Goal: Entertainment & Leisure: Consume media (video, audio)

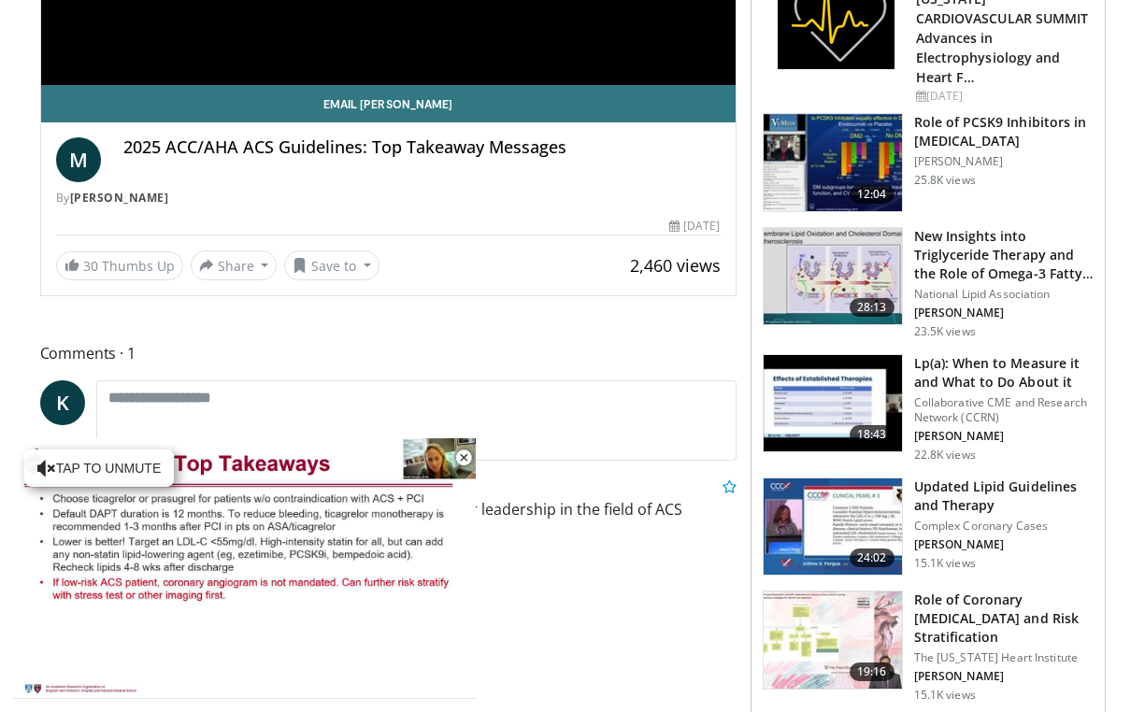
scroll to position [502, 0]
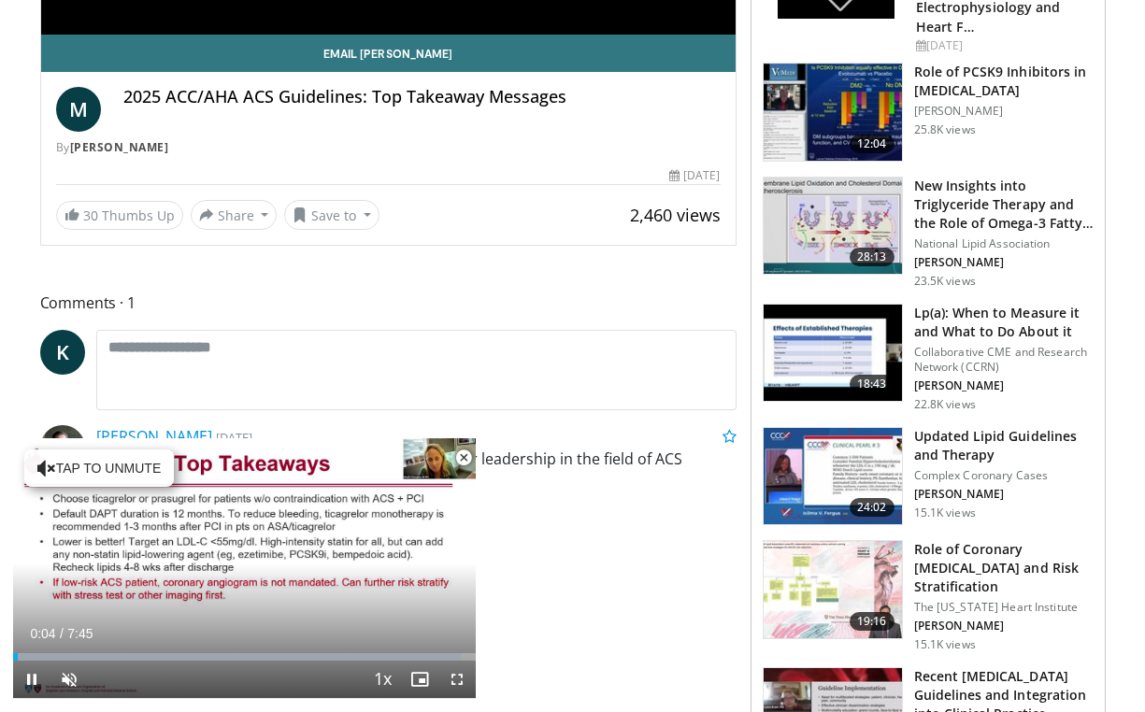
click at [466, 460] on span "Video Player" at bounding box center [463, 457] width 37 height 37
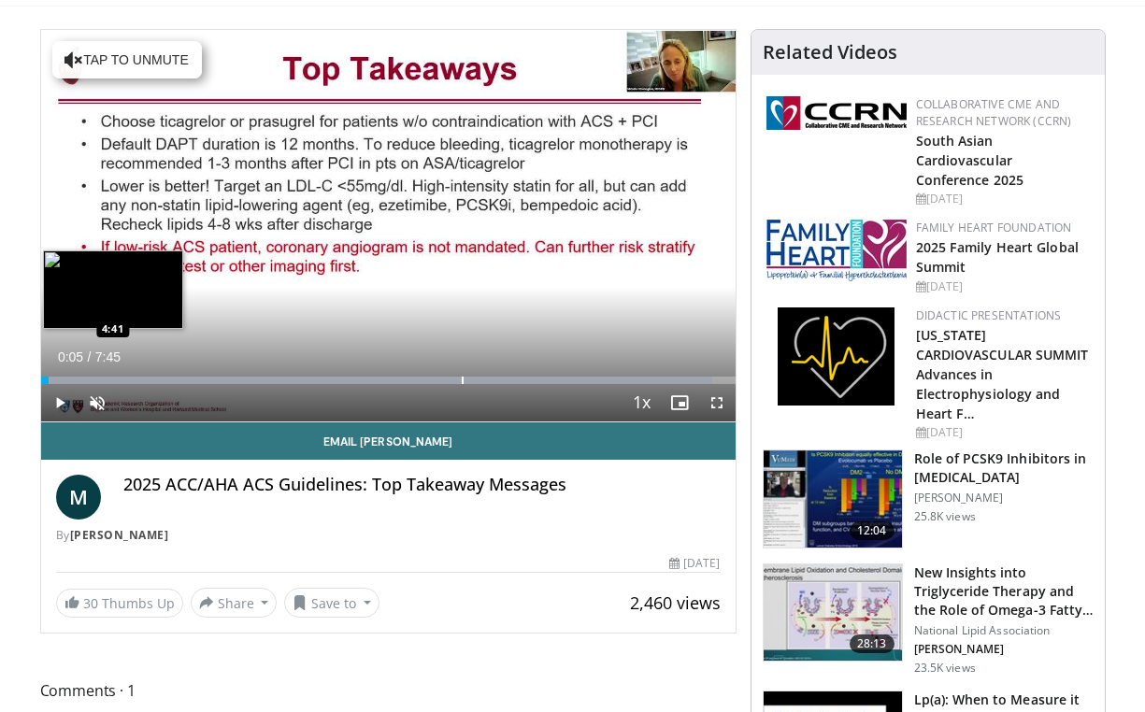
scroll to position [105, 0]
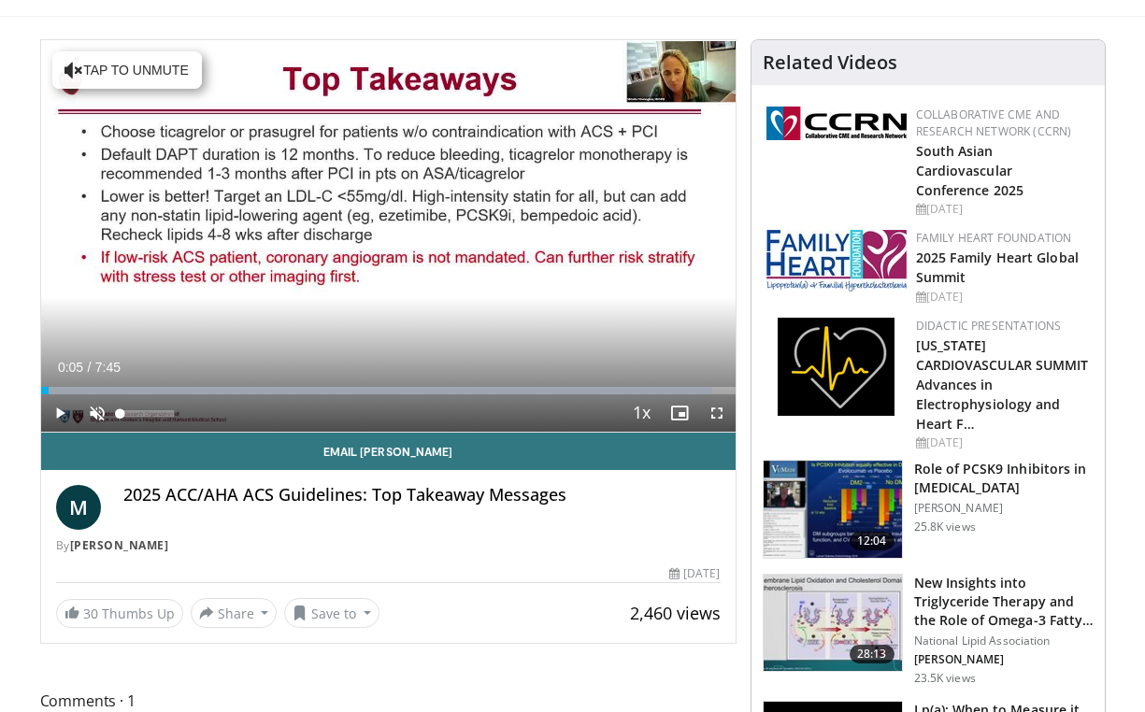
click at [95, 414] on span "Video Player" at bounding box center [96, 412] width 37 height 37
click at [59, 414] on span "Video Player" at bounding box center [59, 412] width 37 height 37
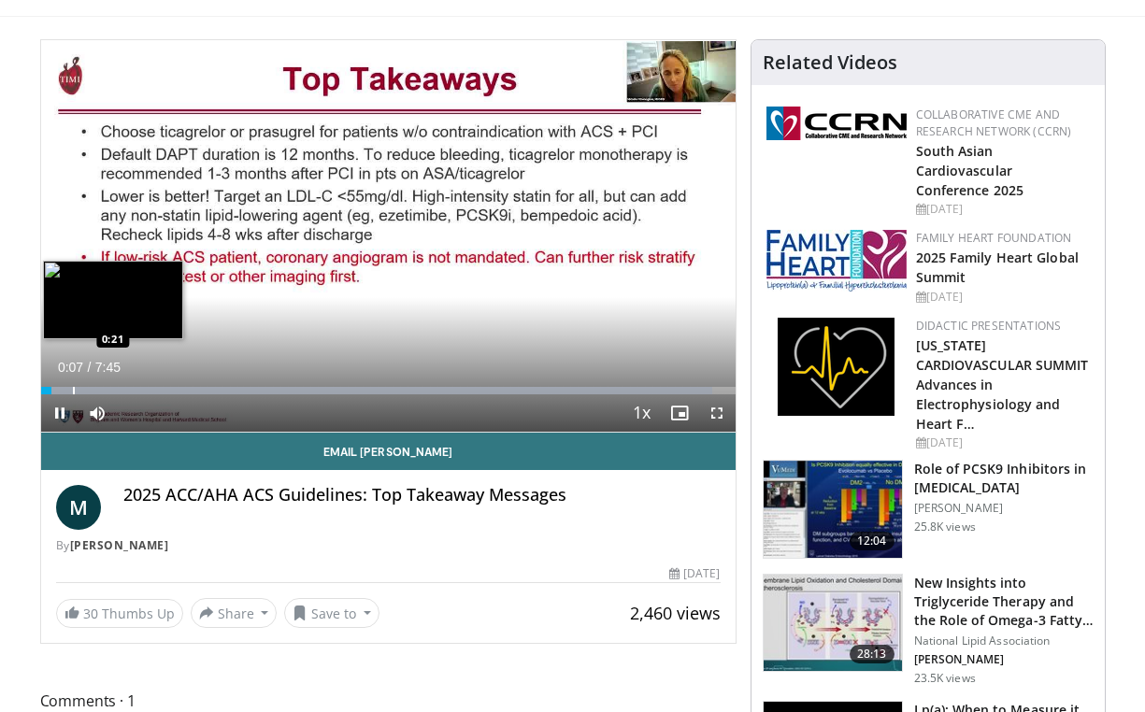
click at [73, 387] on div "Progress Bar" at bounding box center [74, 390] width 2 height 7
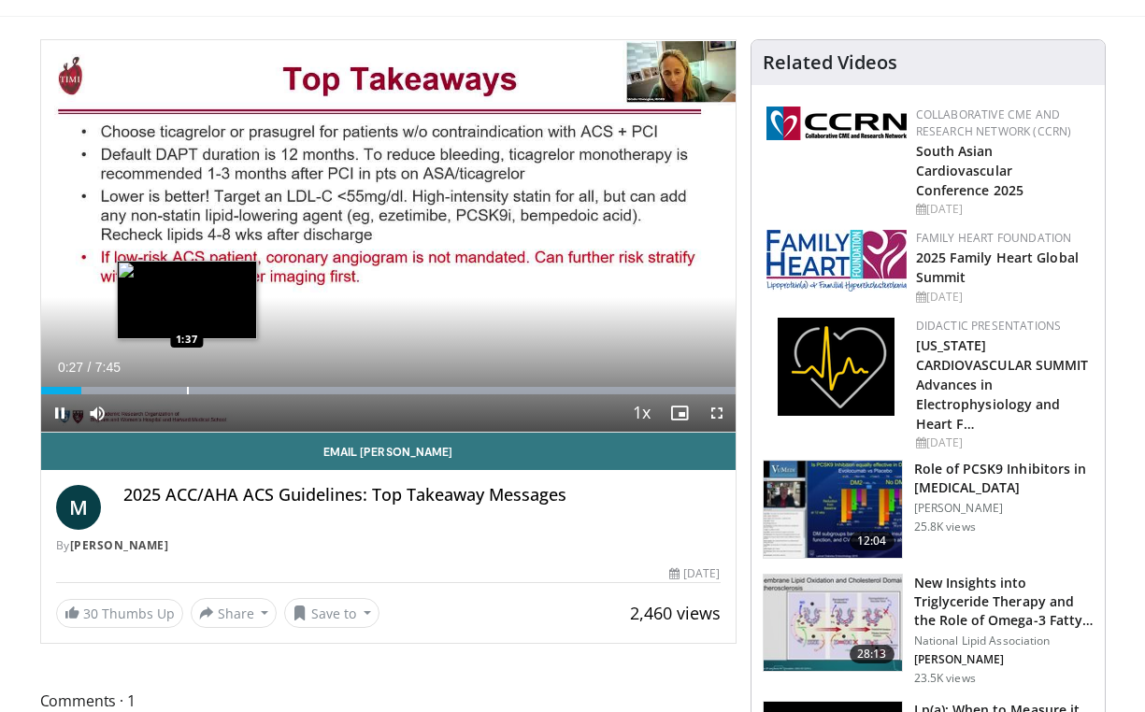
click at [187, 391] on div "Progress Bar" at bounding box center [188, 390] width 2 height 7
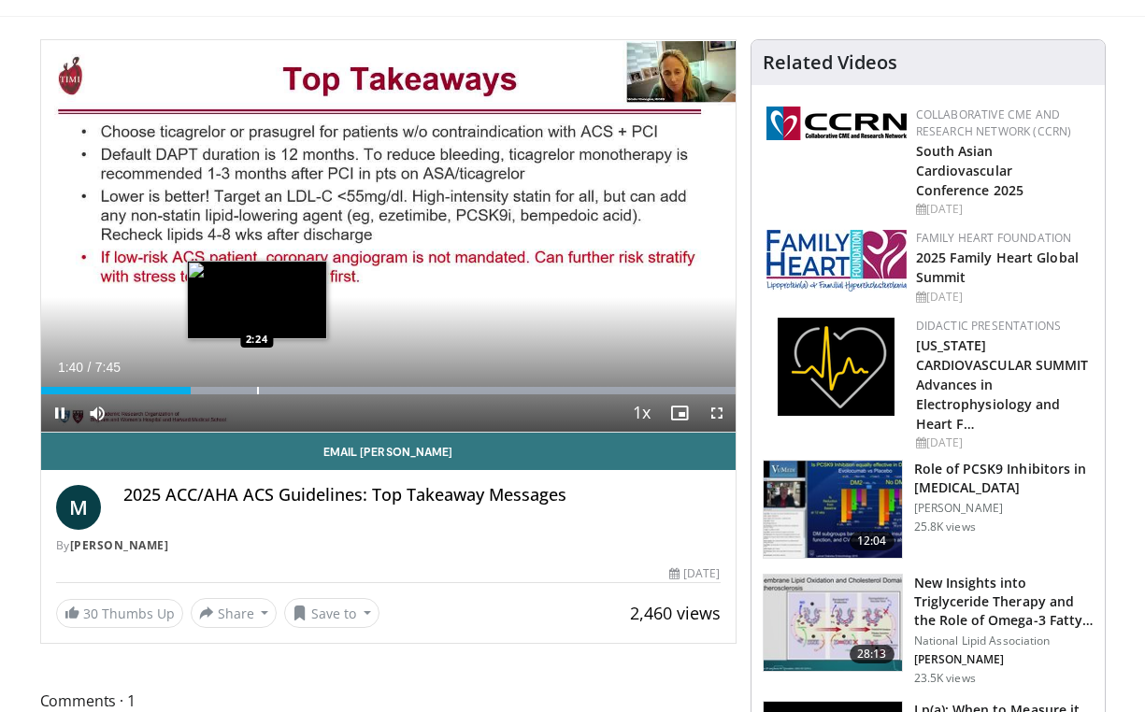
click at [257, 390] on div "Progress Bar" at bounding box center [258, 390] width 2 height 7
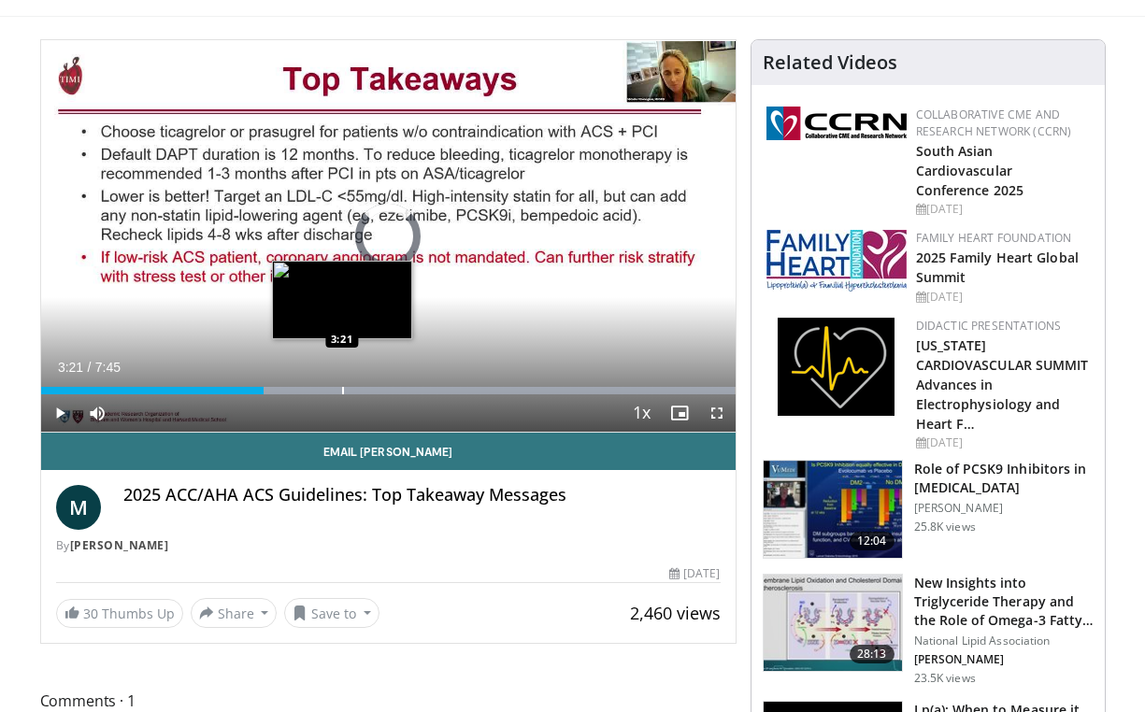
click at [342, 388] on div "Progress Bar" at bounding box center [343, 390] width 2 height 7
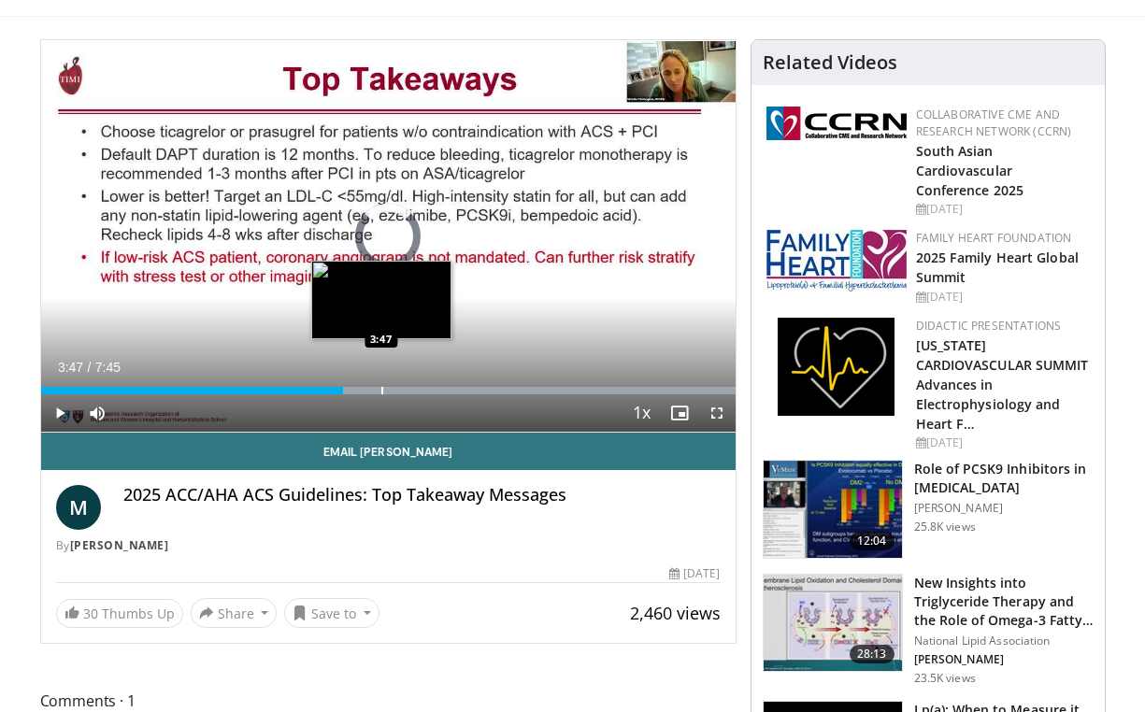
click at [380, 384] on div "Loaded : 99.98% 3:22 3:47" at bounding box center [388, 386] width 694 height 18
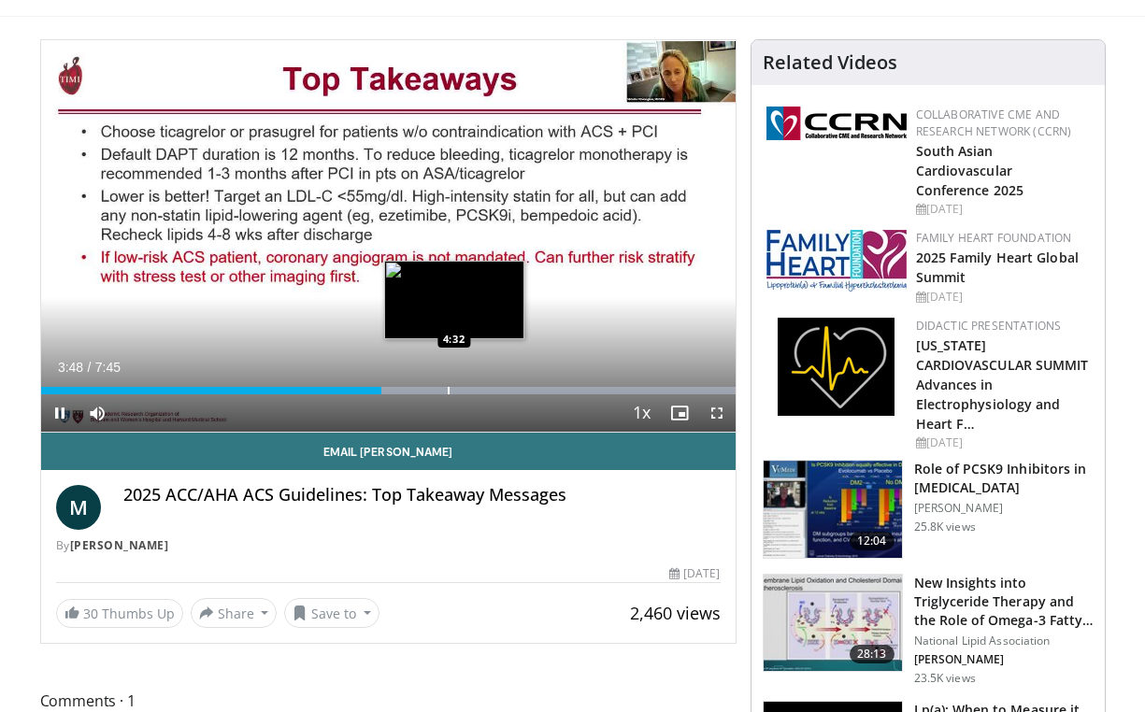
click at [454, 382] on div "Loaded : 99.98% 3:48 4:32" at bounding box center [388, 386] width 694 height 18
